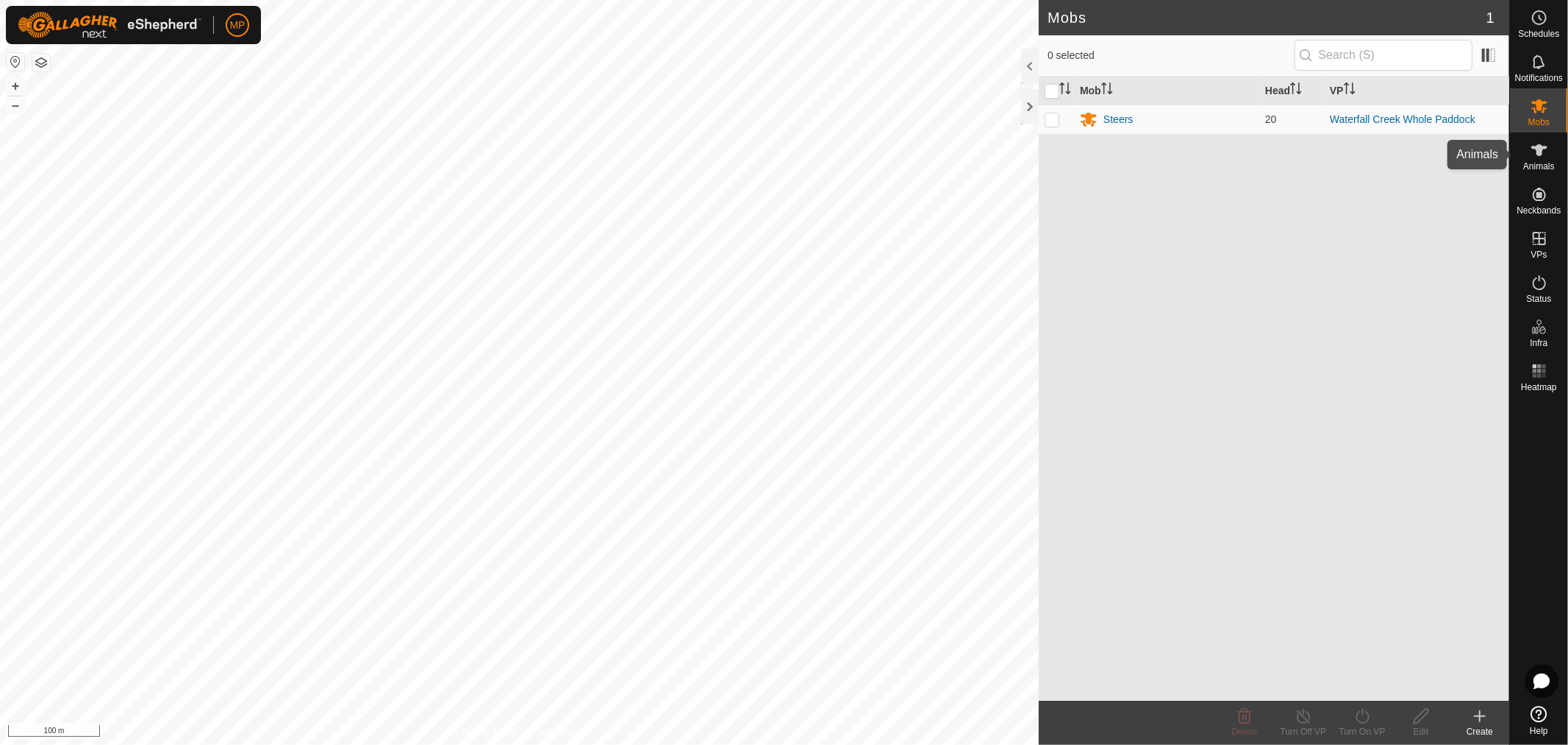
click at [1541, 141] on icon at bounding box center [1539, 150] width 18 height 18
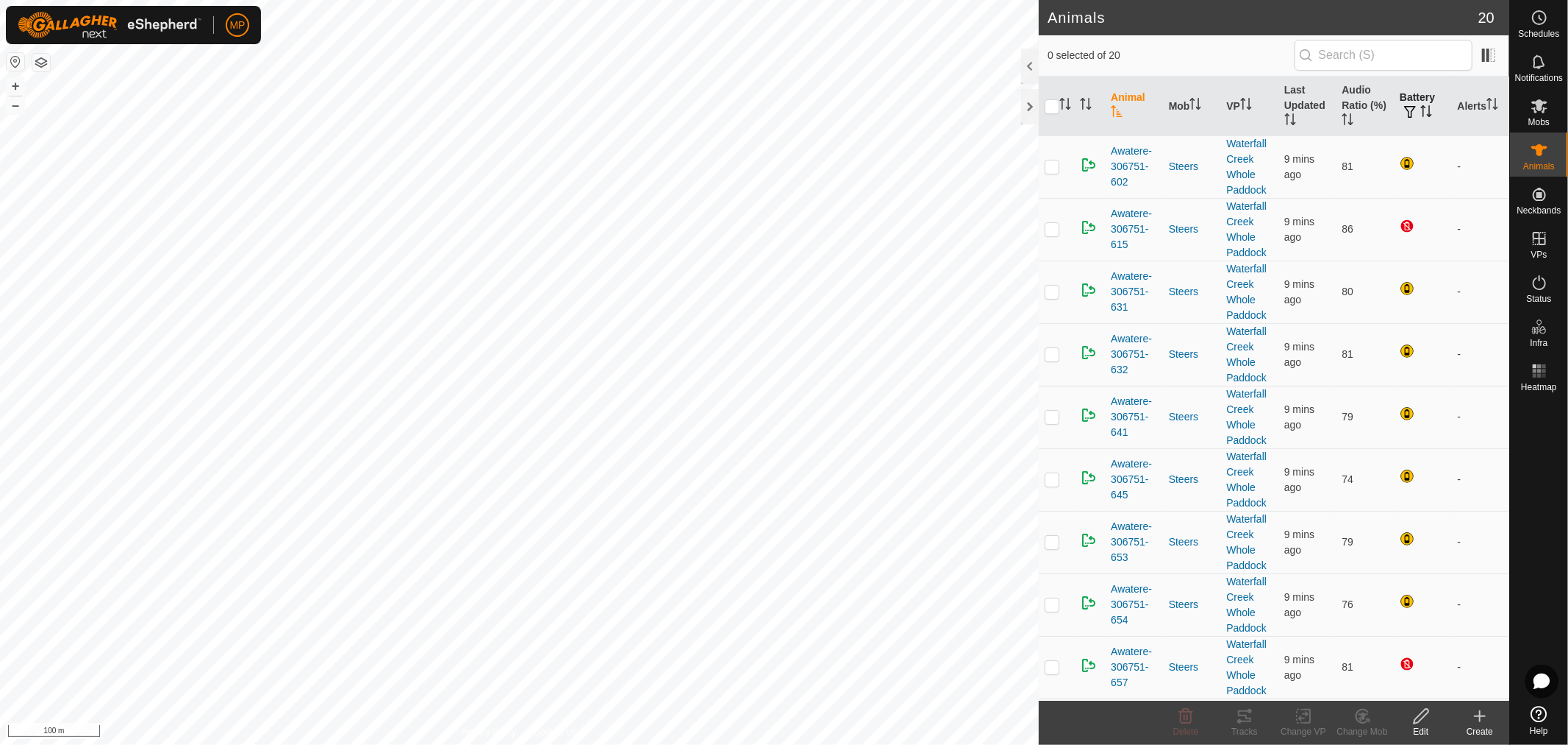
click at [1405, 98] on th "Battery" at bounding box center [1423, 106] width 58 height 59
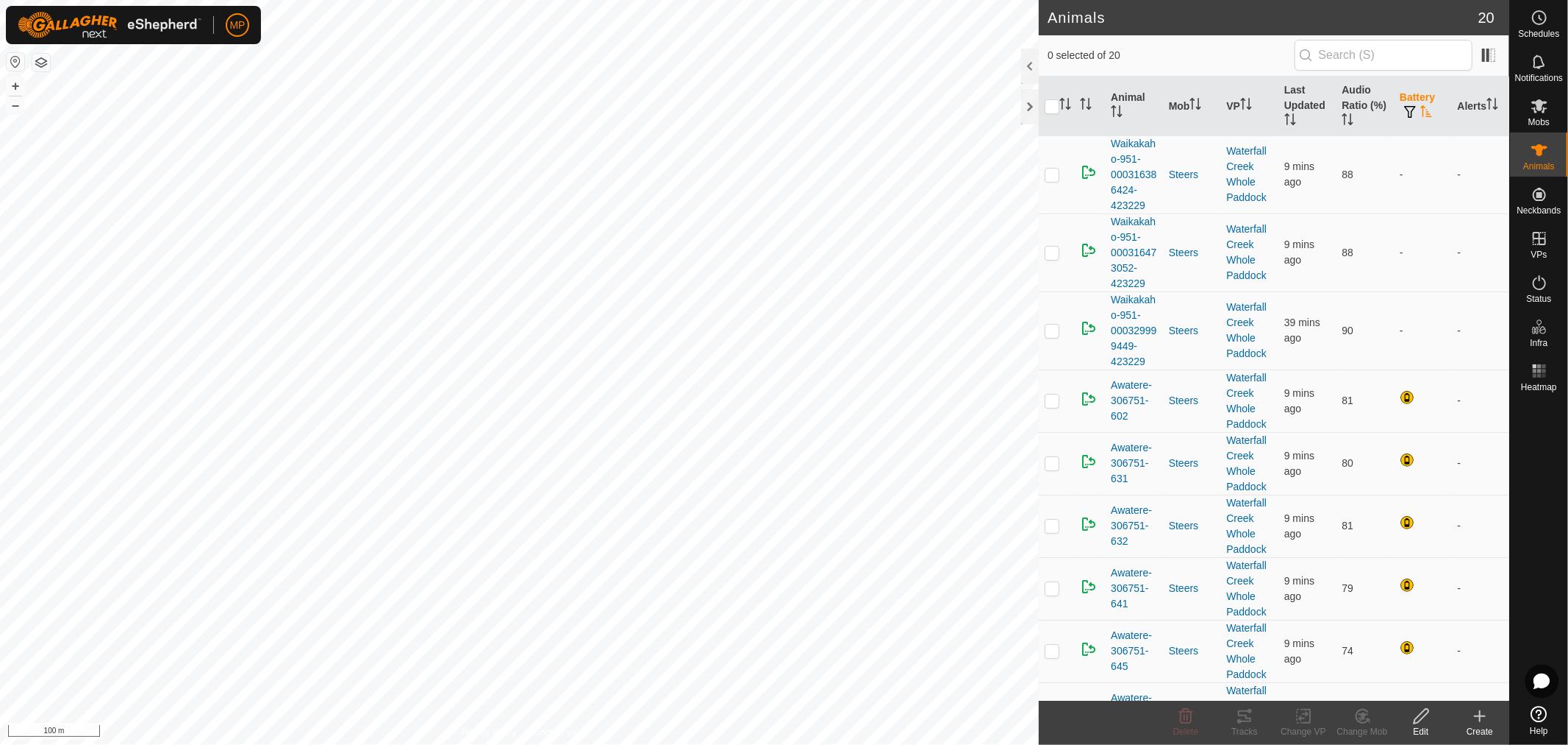
click at [1405, 98] on th "Battery" at bounding box center [1423, 106] width 58 height 59
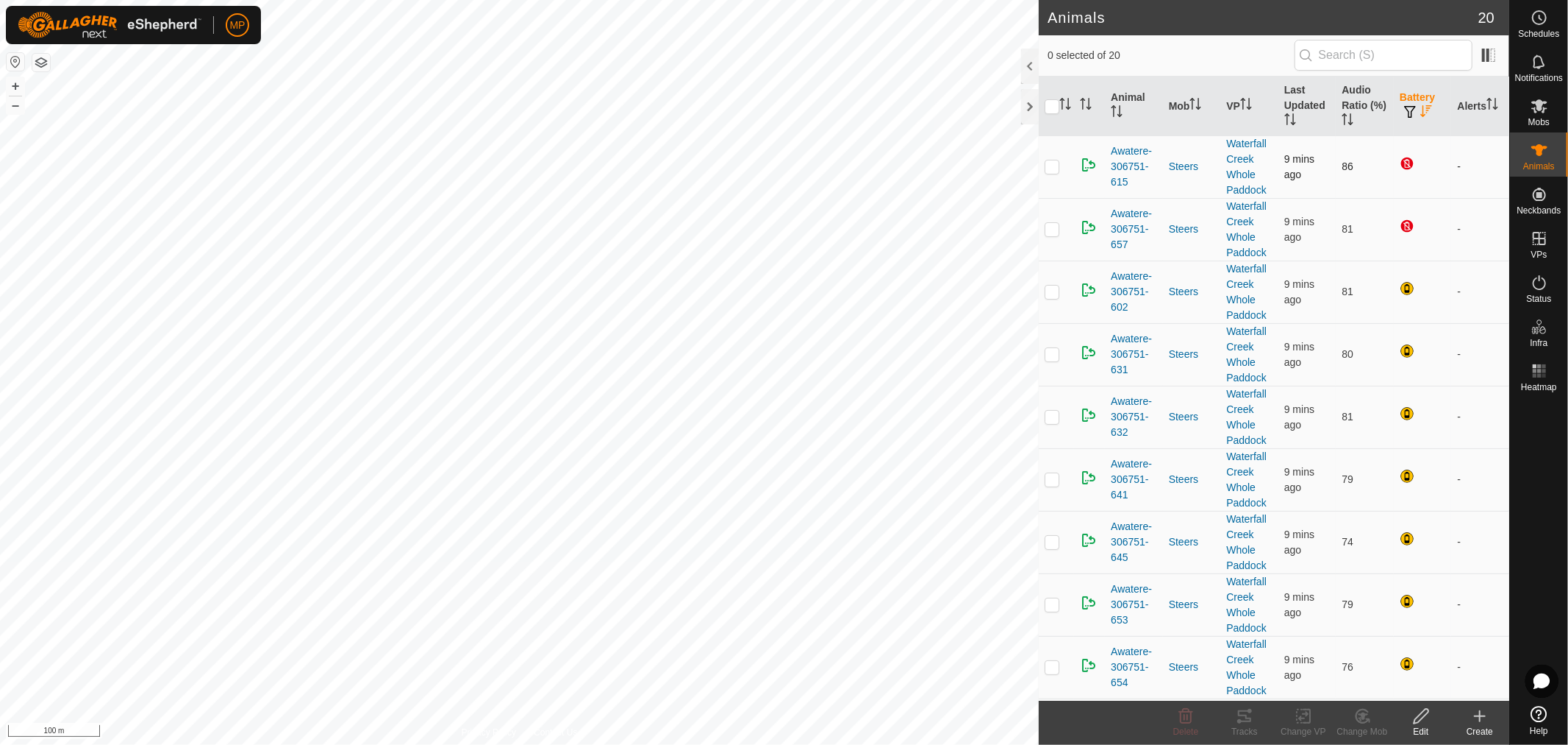
drag, startPoint x: 1052, startPoint y: 227, endPoint x: 1040, endPoint y: 182, distance: 46.6
click at [1052, 225] on p-checkbox at bounding box center [1053, 229] width 15 height 12
checkbox input "true"
click at [1049, 169] on p-checkbox at bounding box center [1053, 166] width 15 height 12
checkbox input "true"
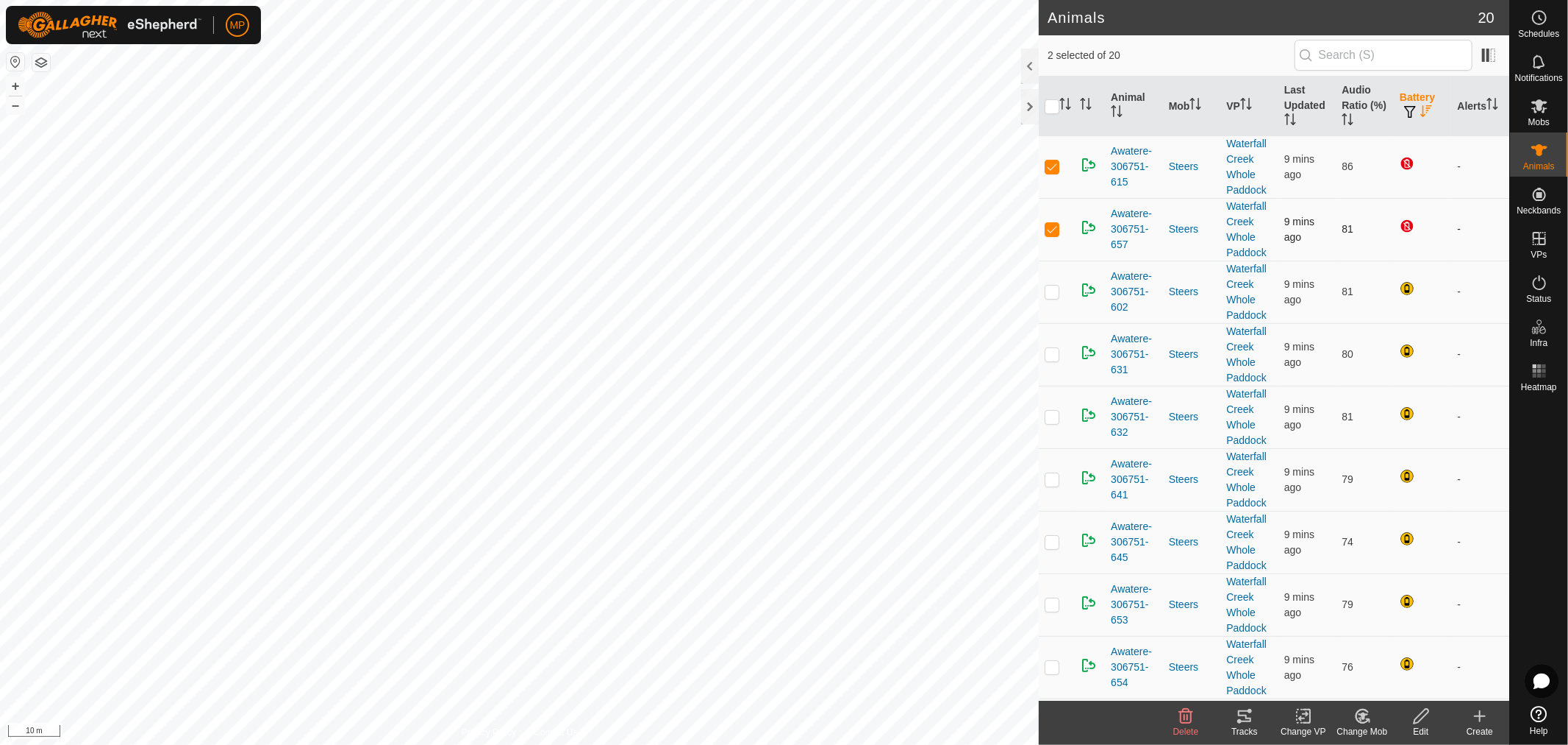
click at [1052, 231] on p-checkbox at bounding box center [1053, 229] width 15 height 12
checkbox input "false"
click at [1053, 161] on p-checkbox at bounding box center [1053, 166] width 15 height 12
checkbox input "false"
